Goal: Transaction & Acquisition: Purchase product/service

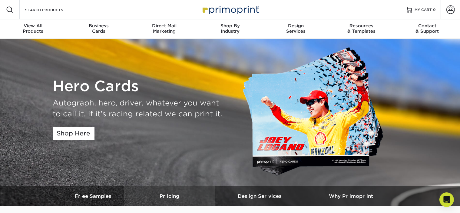
click at [199, 189] on link "Pricing" at bounding box center [169, 196] width 91 height 20
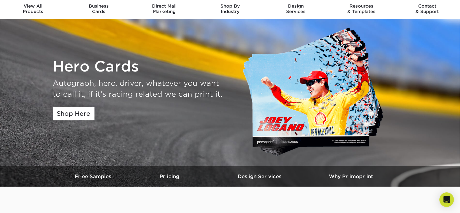
scroll to position [30, 0]
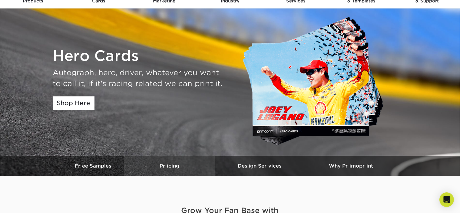
click at [175, 166] on h3 "Pricing" at bounding box center [169, 166] width 91 height 6
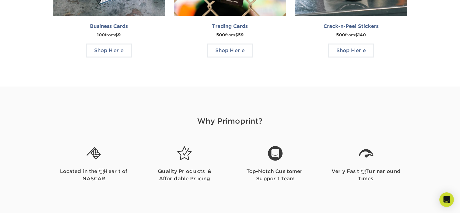
scroll to position [575, 0]
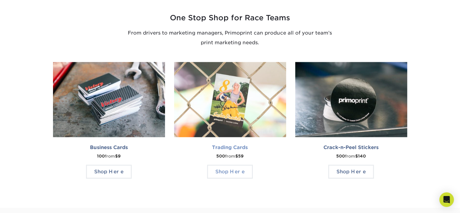
click at [239, 148] on h2 "Trading Cards" at bounding box center [230, 147] width 112 height 6
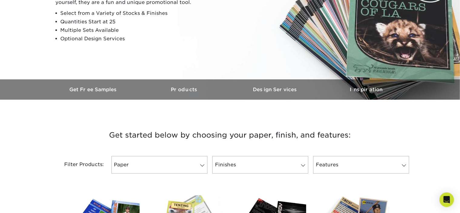
scroll to position [61, 0]
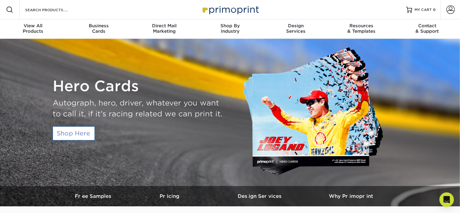
click at [69, 136] on link "Shop Here" at bounding box center [73, 133] width 41 height 13
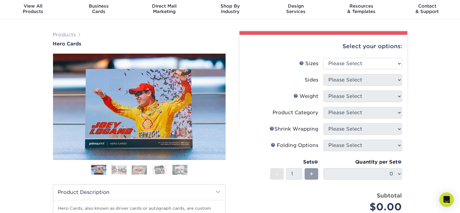
scroll to position [30, 0]
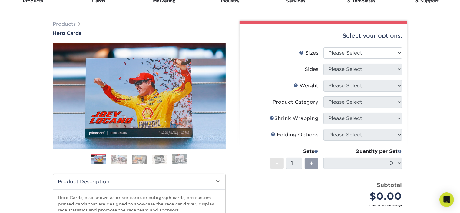
click at [117, 159] on img at bounding box center [118, 159] width 15 height 9
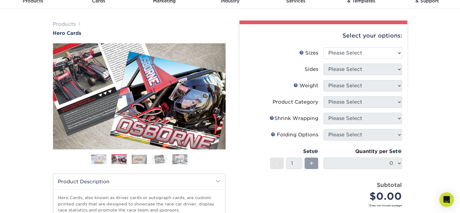
click at [147, 160] on ol at bounding box center [139, 161] width 173 height 15
click at [128, 161] on ol at bounding box center [139, 161] width 173 height 15
click at [137, 160] on img at bounding box center [139, 159] width 15 height 9
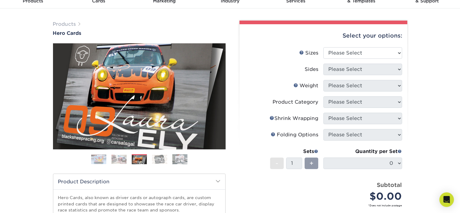
click at [163, 160] on img at bounding box center [159, 159] width 15 height 9
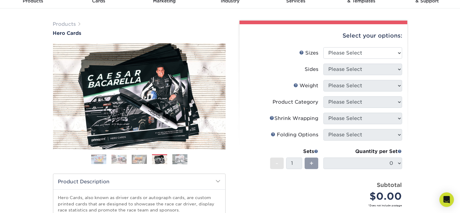
click at [180, 159] on img at bounding box center [179, 159] width 15 height 10
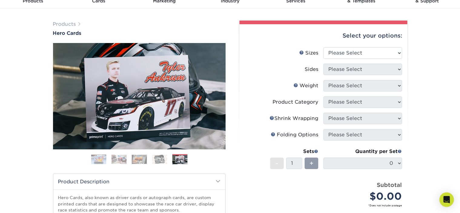
click at [116, 159] on img at bounding box center [118, 159] width 15 height 9
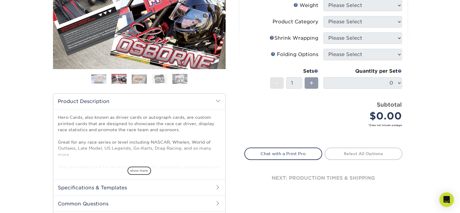
scroll to position [121, 0]
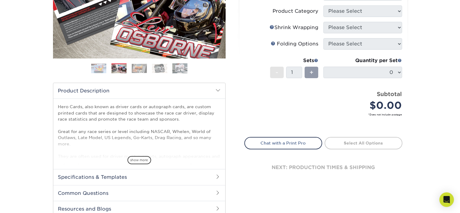
click at [139, 159] on span "show more" at bounding box center [139, 160] width 24 height 8
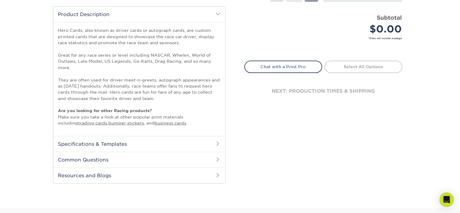
scroll to position [212, 0]
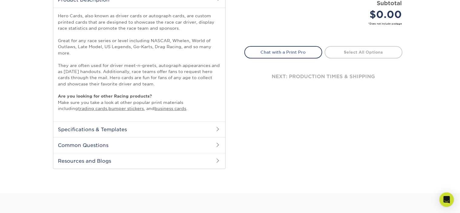
click at [202, 140] on h2 "Common Questions" at bounding box center [139, 145] width 172 height 16
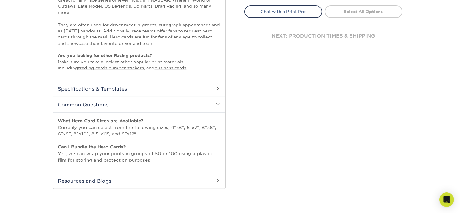
scroll to position [242, 0]
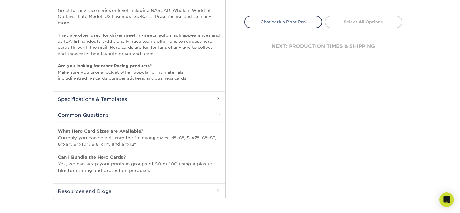
click at [196, 99] on h2 "Specifications & Templates" at bounding box center [139, 99] width 172 height 16
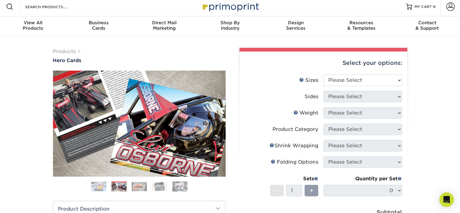
scroll to position [0, 0]
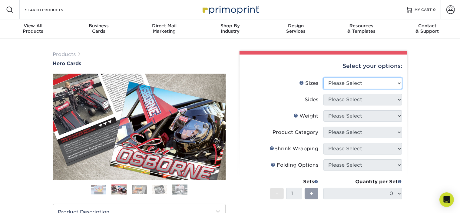
click at [379, 82] on select "Please Select 1.5" x 7" 4" x 6" 5" x 7" 6" x 8" 6" x 8.5" 6" x 9" 7" x 8.5" 7.5…" at bounding box center [362, 83] width 79 height 12
click at [375, 84] on select "Please Select 1.5" x 7" 4" x 6" 5" x 7" 6" x 8" 6" x 8.5" 6" x 9" 7" x 8.5" 7.5…" at bounding box center [362, 83] width 79 height 12
select select "4.00x6.00"
click at [323, 77] on select "Please Select 1.5" x 7" 4" x 6" 5" x 7" 6" x 8" 6" x 8.5" 6" x 9" 7" x 8.5" 7.5…" at bounding box center [362, 83] width 79 height 12
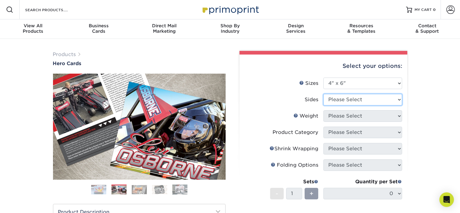
click at [352, 101] on select "Please Select Print Both Sides Print Front Only" at bounding box center [362, 100] width 79 height 12
select select "13abbda7-1d64-4f25-8bb2-c179b224825d"
click at [323, 94] on select "Please Select Print Both Sides Print Front Only" at bounding box center [362, 100] width 79 height 12
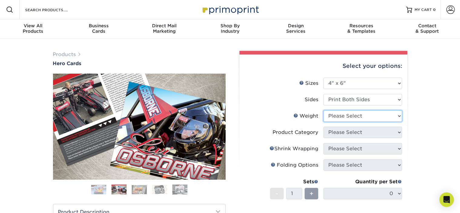
click at [347, 117] on select "Please Select 14PT 100LB 16PT" at bounding box center [362, 116] width 79 height 12
select select "14PT"
click at [323, 110] on select "Please Select 14PT 100LB 16PT" at bounding box center [362, 116] width 79 height 12
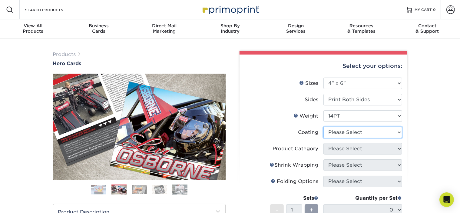
click at [344, 130] on select at bounding box center [362, 133] width 79 height 12
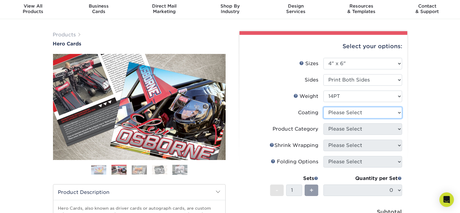
scroll to position [30, 0]
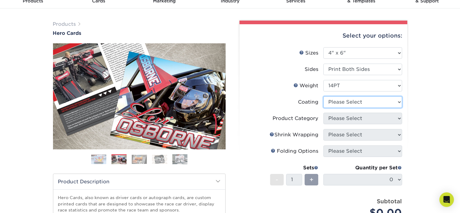
click at [345, 100] on select at bounding box center [362, 102] width 79 height 12
select select "121bb7b5-3b4d-429f-bd8d-bbf80e953313"
click at [323, 96] on select at bounding box center [362, 102] width 79 height 12
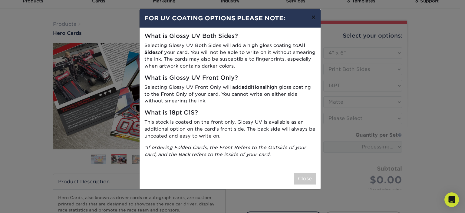
click at [313, 17] on button "×" at bounding box center [313, 17] width 14 height 17
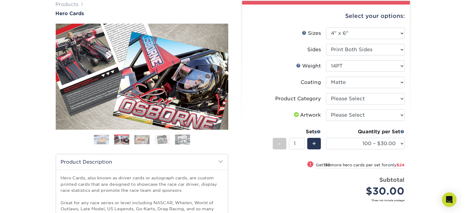
scroll to position [61, 0]
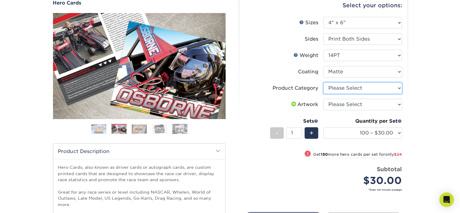
click at [360, 90] on select "Please Select Postcards" at bounding box center [362, 88] width 79 height 12
select select "9b7272e0-d6c8-4c3c-8e97-d3a1bcdab858"
click at [323, 82] on select "Please Select Postcards" at bounding box center [362, 88] width 79 height 12
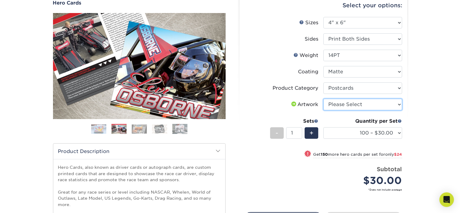
click at [357, 104] on select "Please Select I will upload files I need a design - $150" at bounding box center [362, 105] width 79 height 12
select select "design"
click at [323, 99] on select "Please Select I will upload files I need a design - $150" at bounding box center [362, 105] width 79 height 12
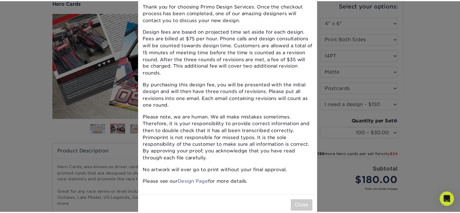
scroll to position [0, 0]
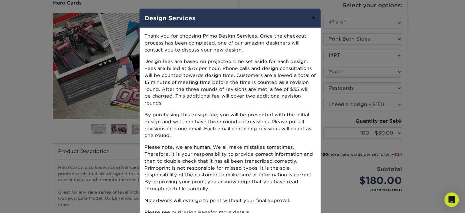
click at [314, 18] on button "×" at bounding box center [313, 17] width 14 height 17
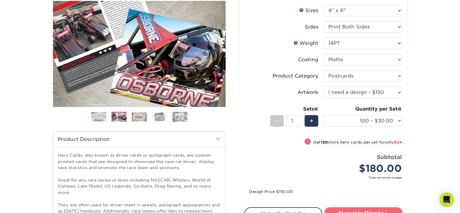
scroll to position [61, 0]
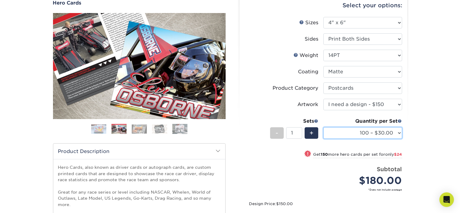
click at [386, 130] on select "100 – $30.00 250 – $54.00 500 – $64.00 1000 – $73.00 2500 – $149.00 5000 – $222…" at bounding box center [362, 133] width 79 height 12
select select "500 – $64.00"
click at [323, 127] on select "100 – $30.00 250 – $54.00 500 – $64.00 1000 – $73.00 2500 – $149.00 5000 – $222…" at bounding box center [362, 133] width 79 height 12
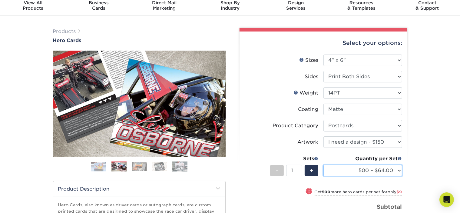
scroll to position [0, 0]
